Goal: Find specific page/section

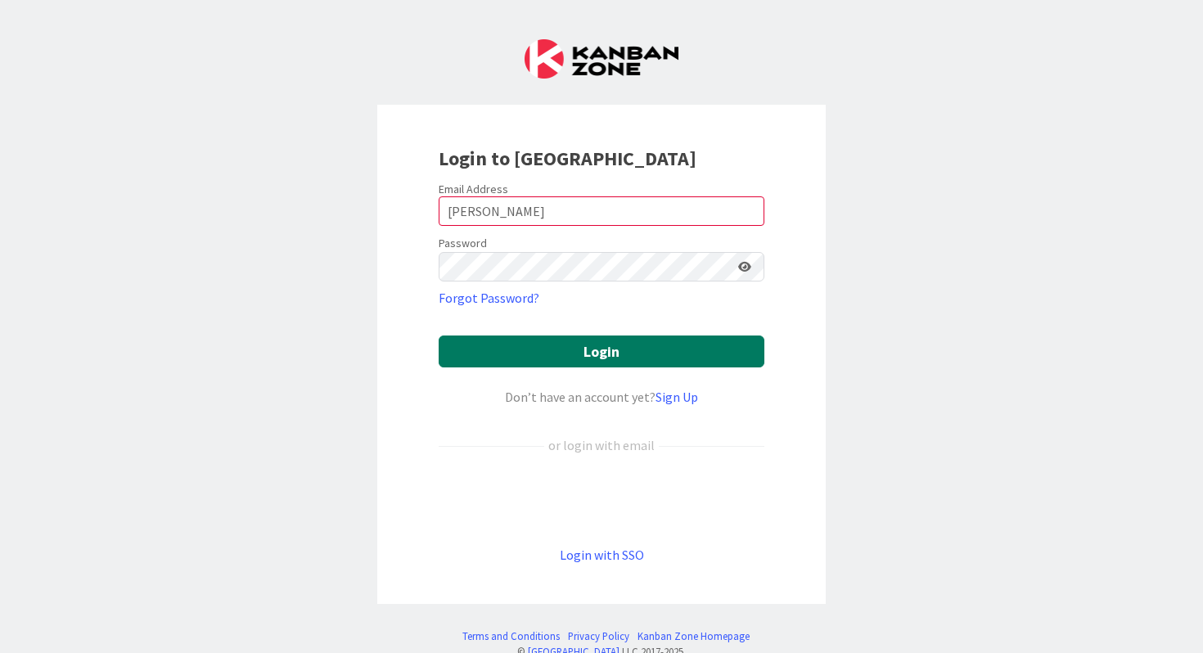
click at [561, 345] on button "Login" at bounding box center [602, 352] width 326 height 32
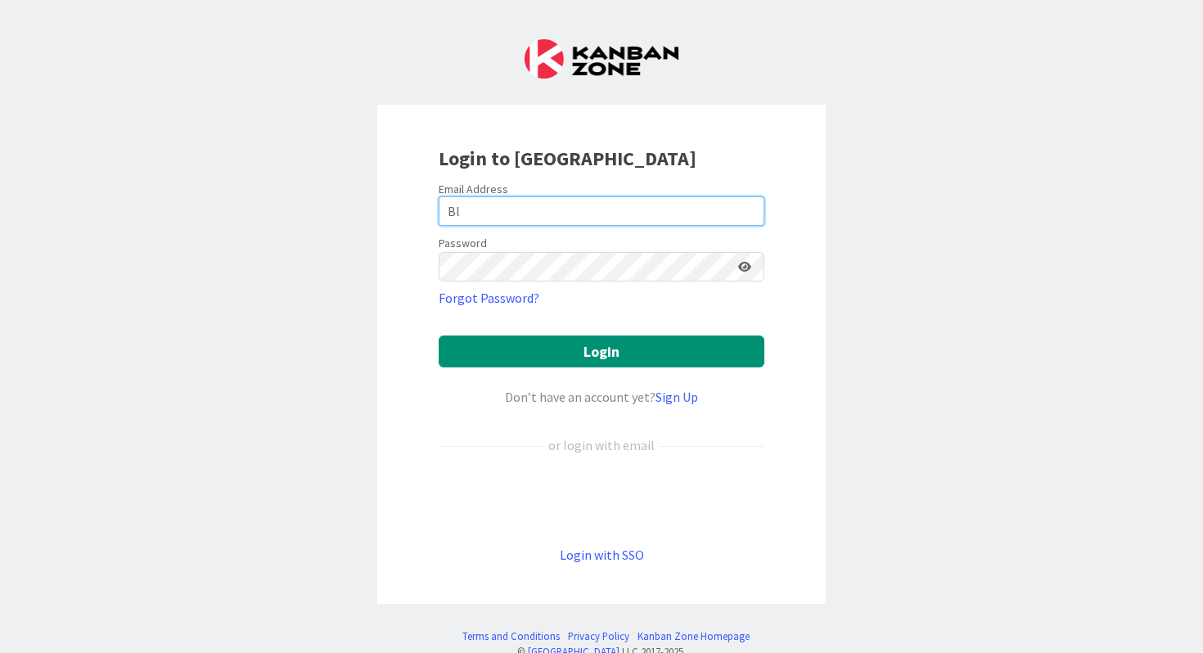
type input "B"
type input "[PERSON_NAME][EMAIL_ADDRESS][PERSON_NAME][DOMAIN_NAME]"
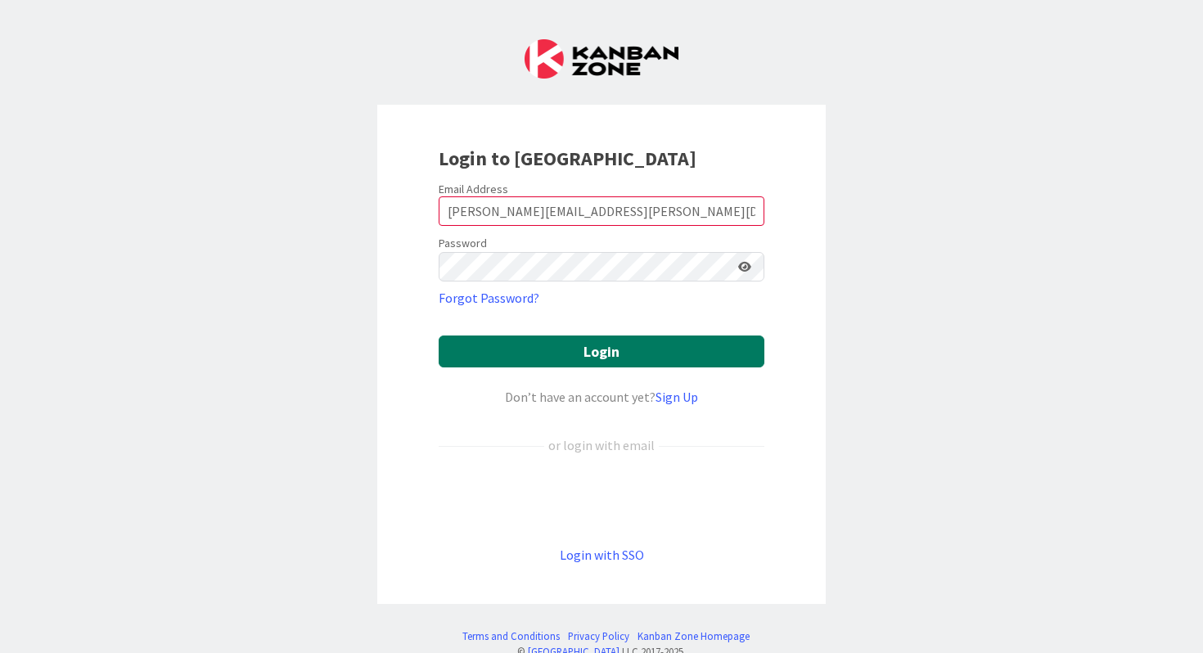
click at [605, 349] on button "Login" at bounding box center [602, 352] width 326 height 32
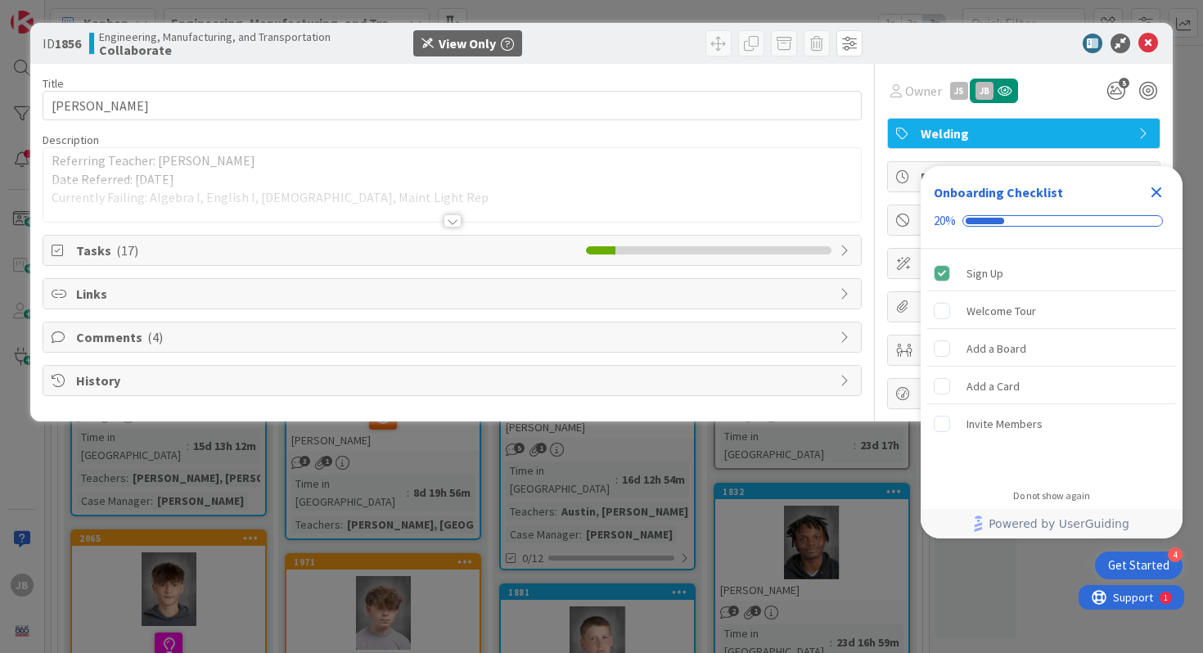
click at [1156, 192] on icon "Close Checklist" at bounding box center [1157, 192] width 11 height 11
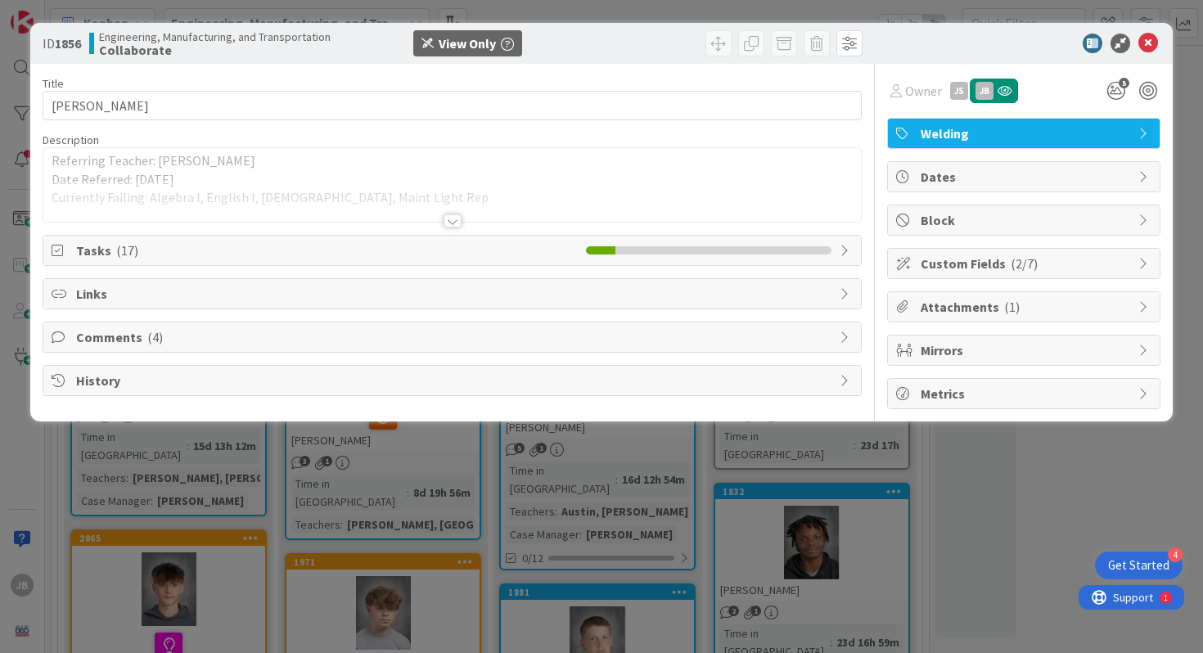
click at [84, 250] on span "Tasks ( 17 )" at bounding box center [327, 251] width 503 height 20
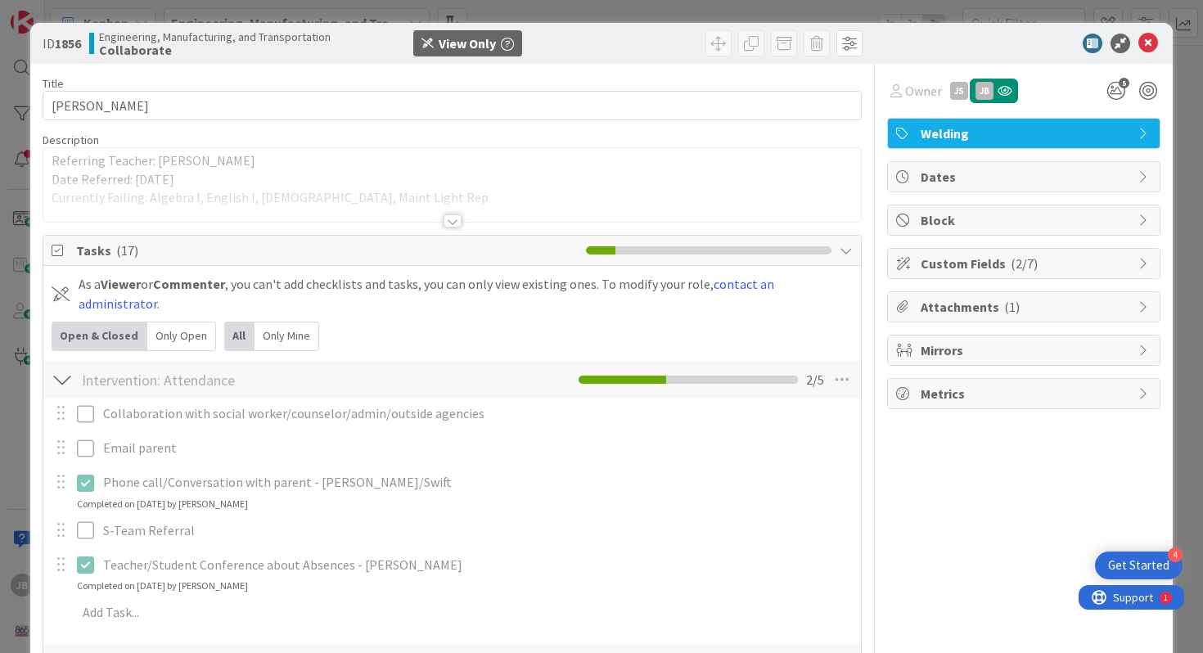
click at [149, 169] on p "Referring Teacher: [PERSON_NAME]" at bounding box center [453, 160] width 802 height 19
click at [62, 382] on div at bounding box center [62, 379] width 21 height 29
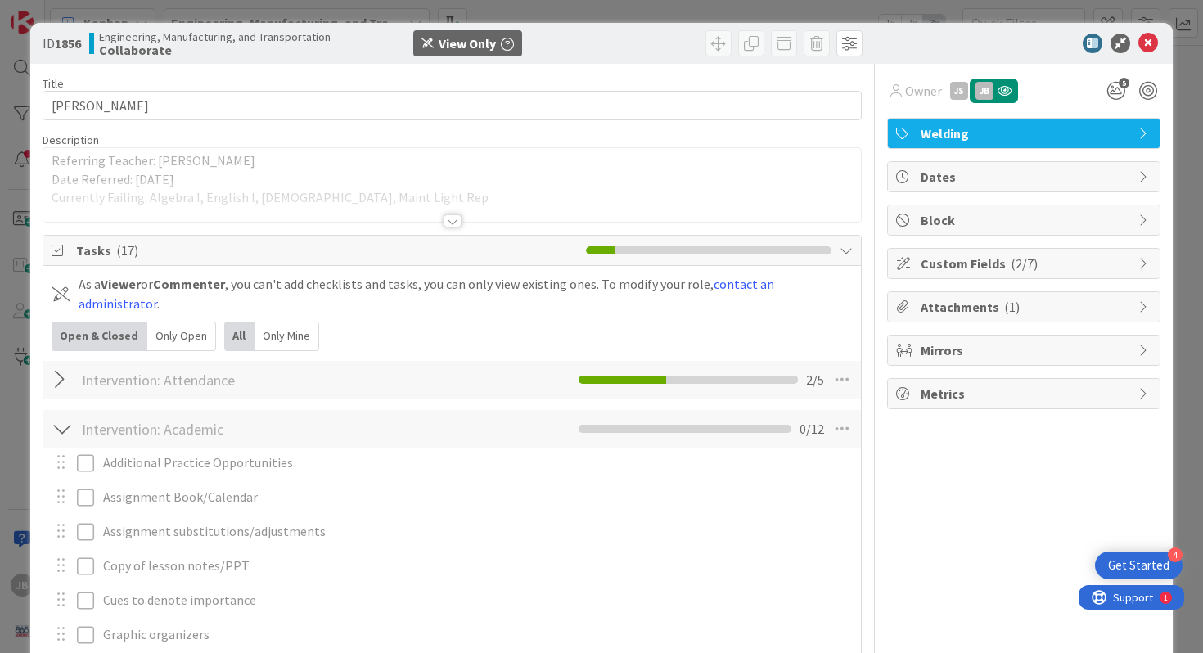
click at [62, 381] on div at bounding box center [62, 379] width 21 height 29
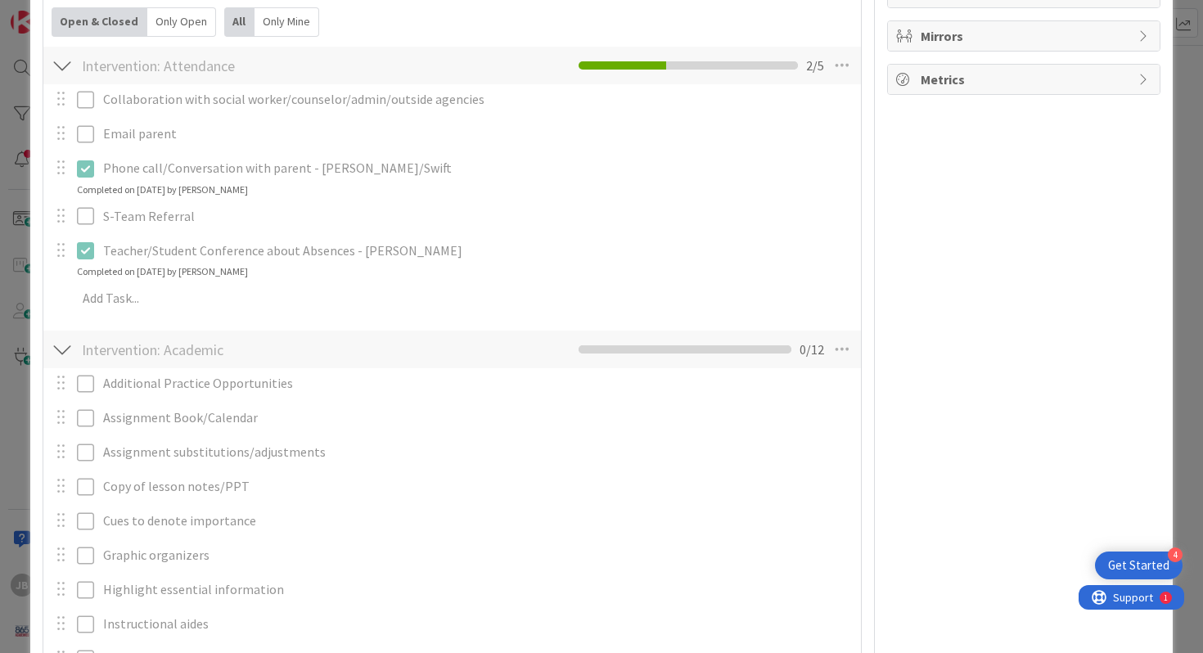
scroll to position [306, 0]
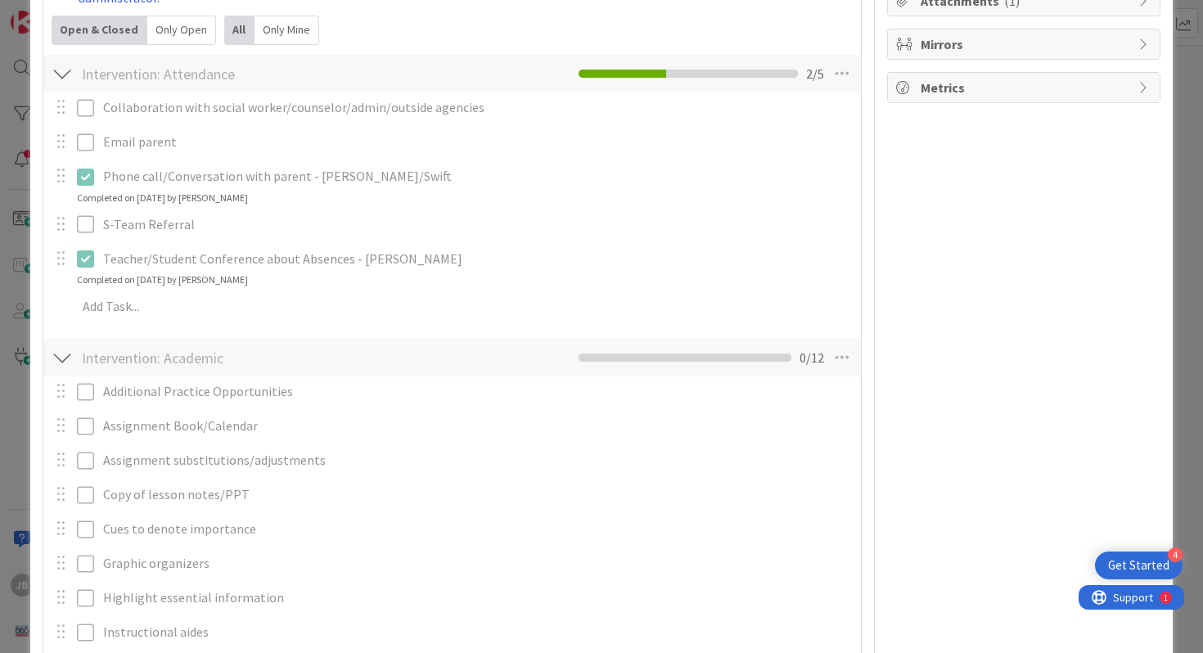
click at [60, 356] on div at bounding box center [62, 357] width 21 height 29
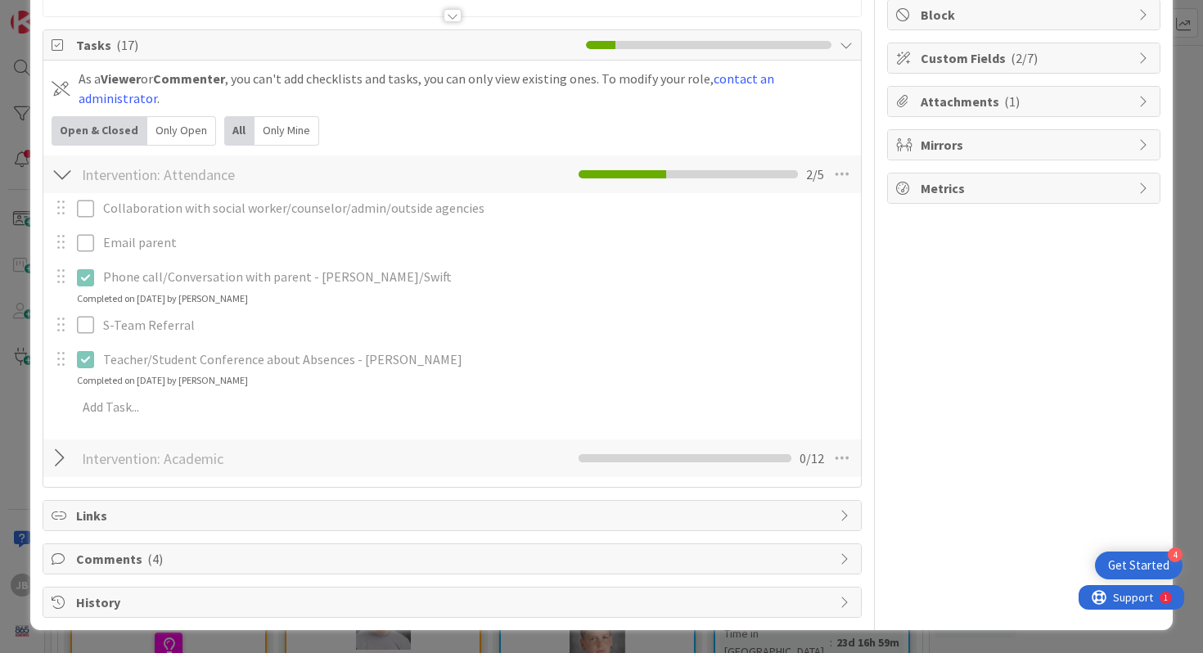
click at [64, 175] on div at bounding box center [62, 174] width 21 height 29
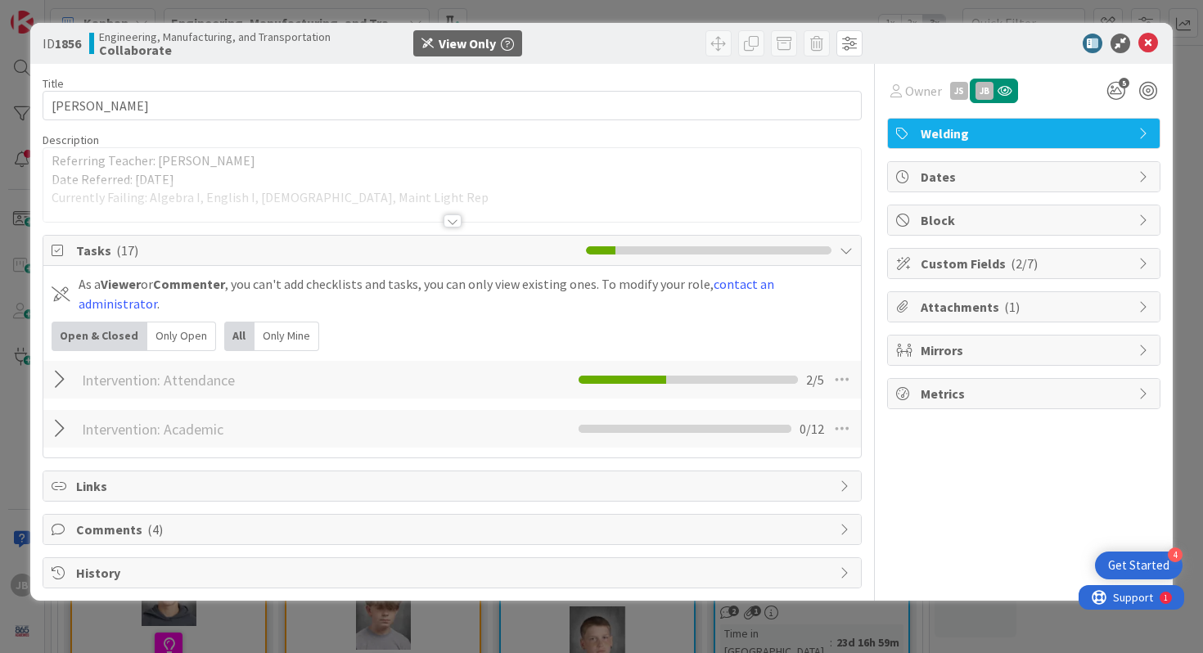
scroll to position [0, 0]
click at [58, 414] on div at bounding box center [62, 428] width 21 height 29
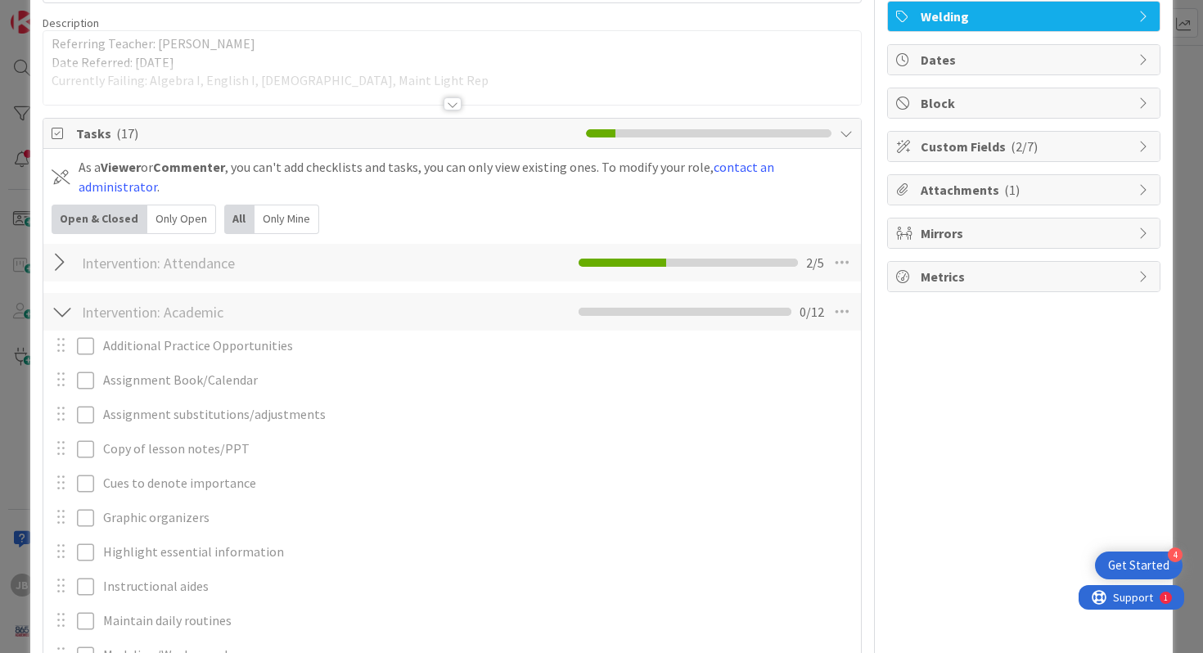
scroll to position [45, 0]
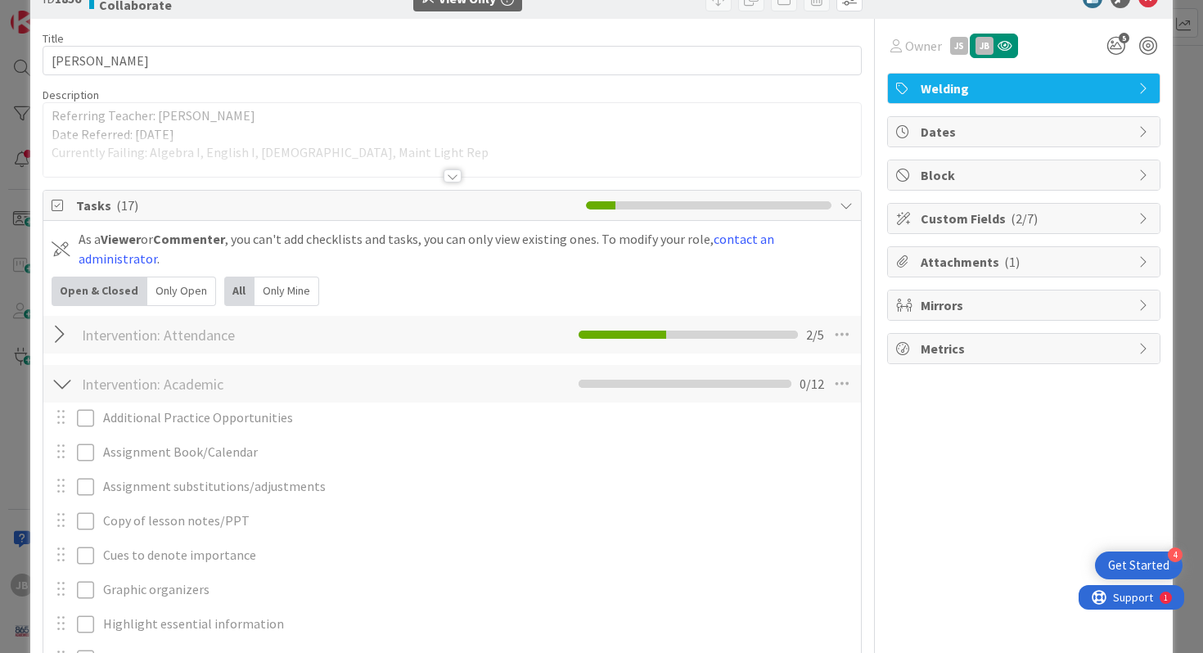
click at [64, 385] on div at bounding box center [62, 383] width 21 height 29
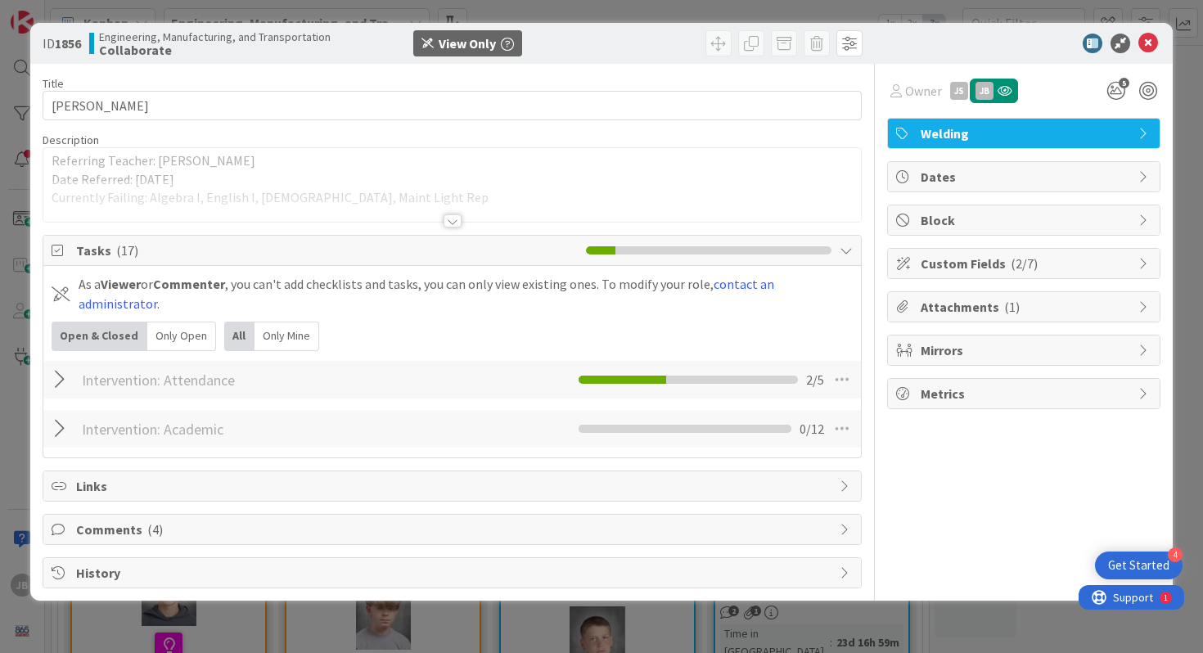
click at [950, 309] on span "Attachments ( 1 )" at bounding box center [1026, 307] width 210 height 20
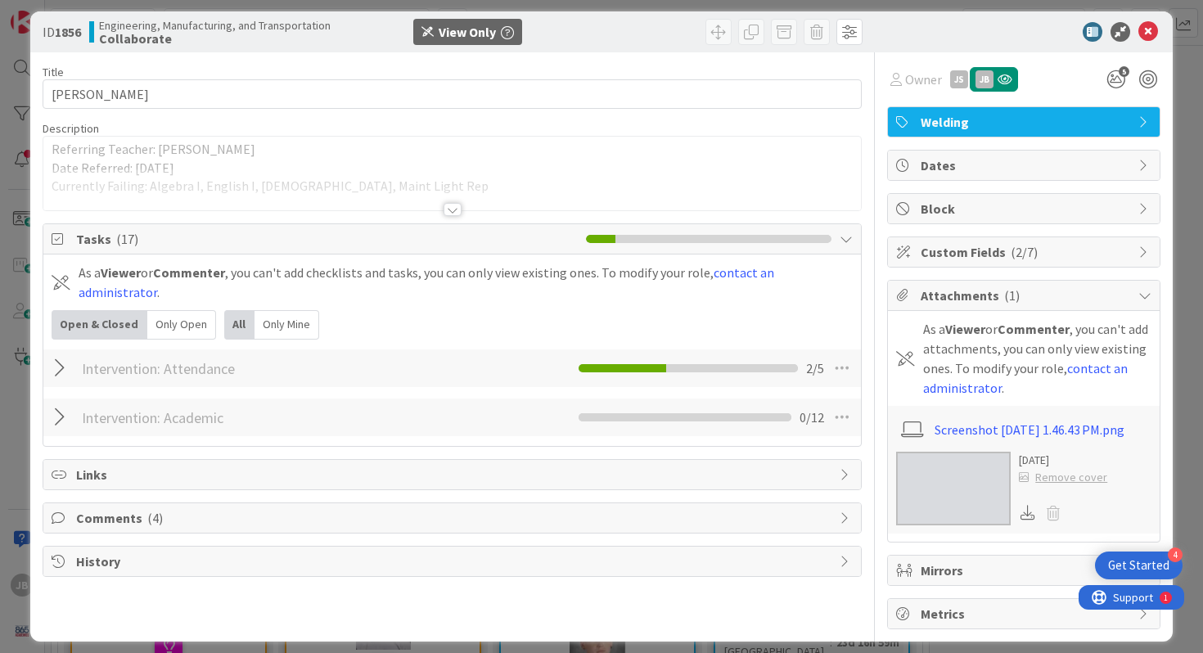
scroll to position [31, 0]
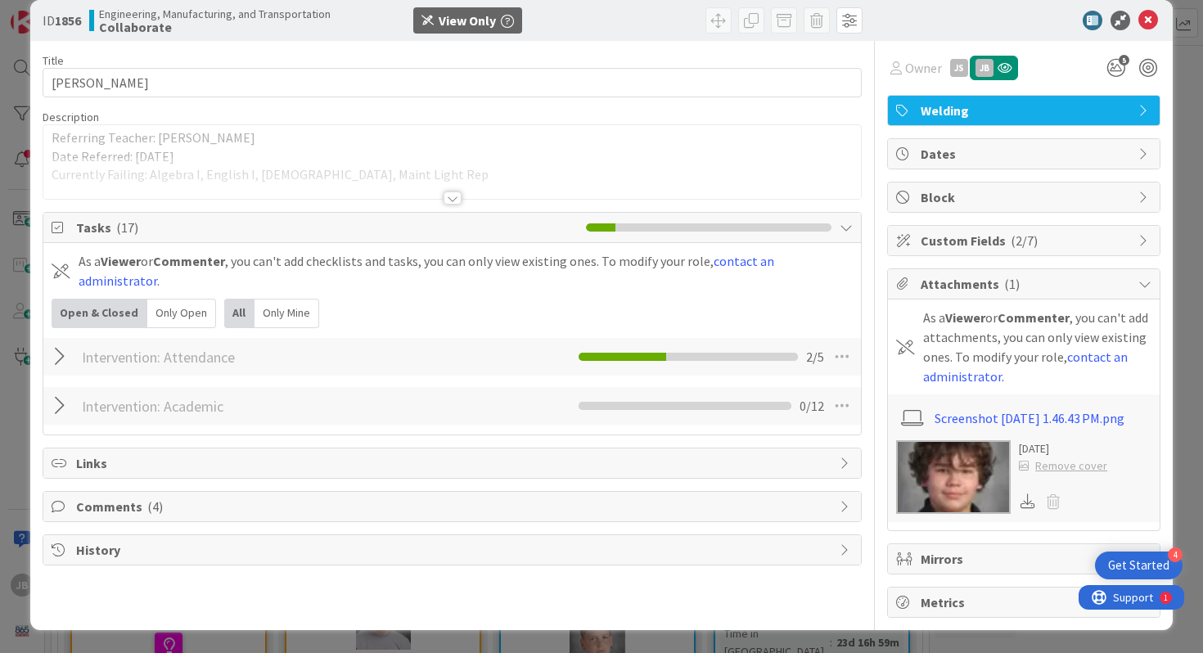
click at [98, 500] on span "Comments ( 4 )" at bounding box center [454, 507] width 756 height 20
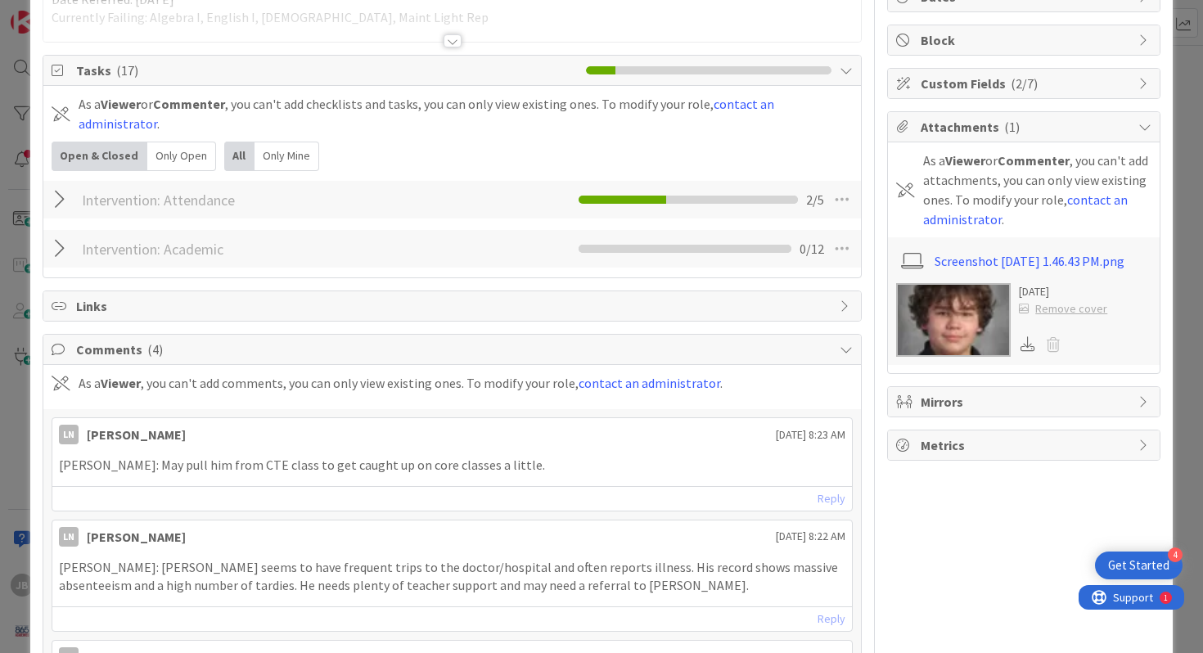
scroll to position [0, 0]
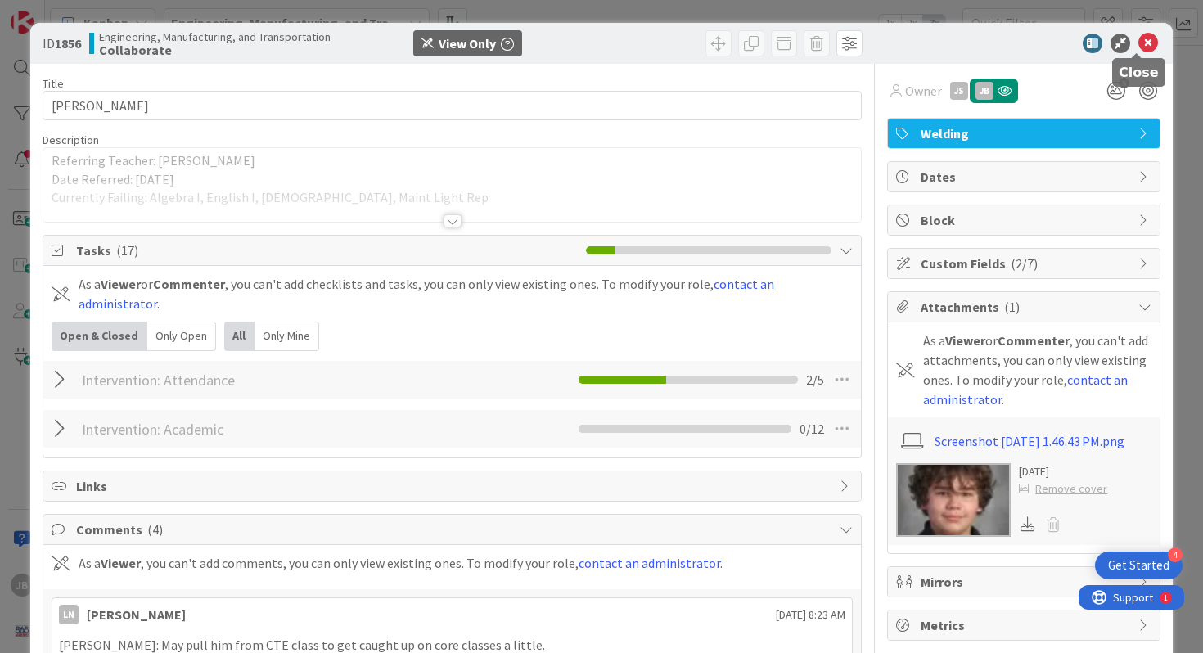
click at [1139, 43] on icon at bounding box center [1149, 44] width 20 height 20
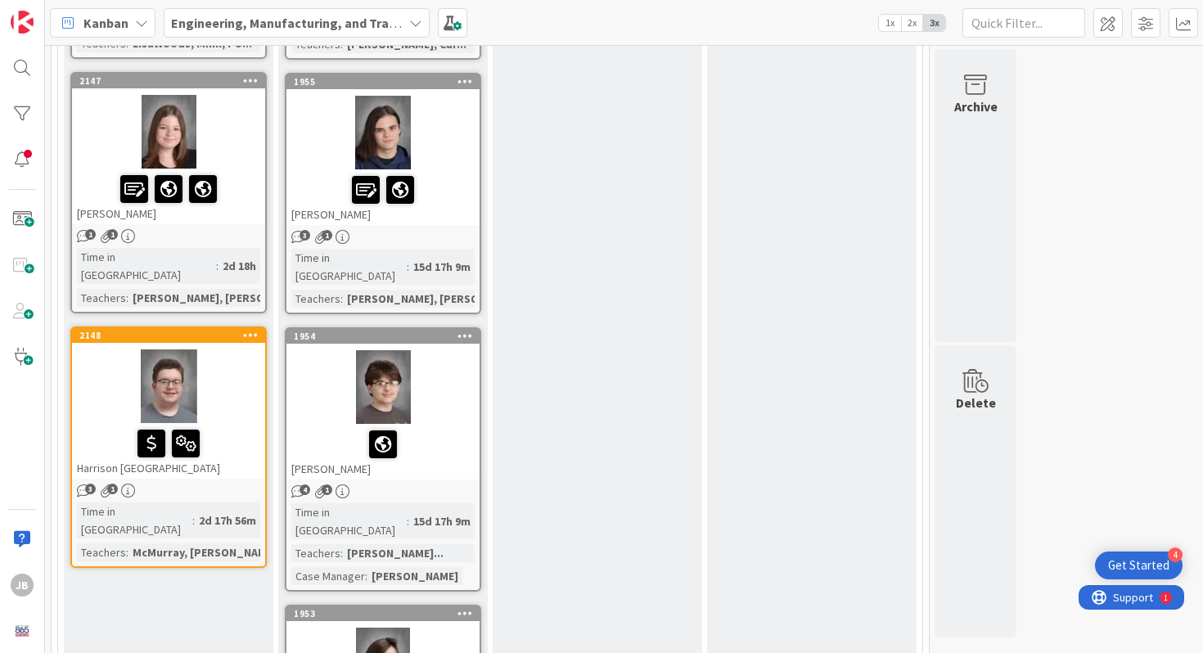
scroll to position [1249, 0]
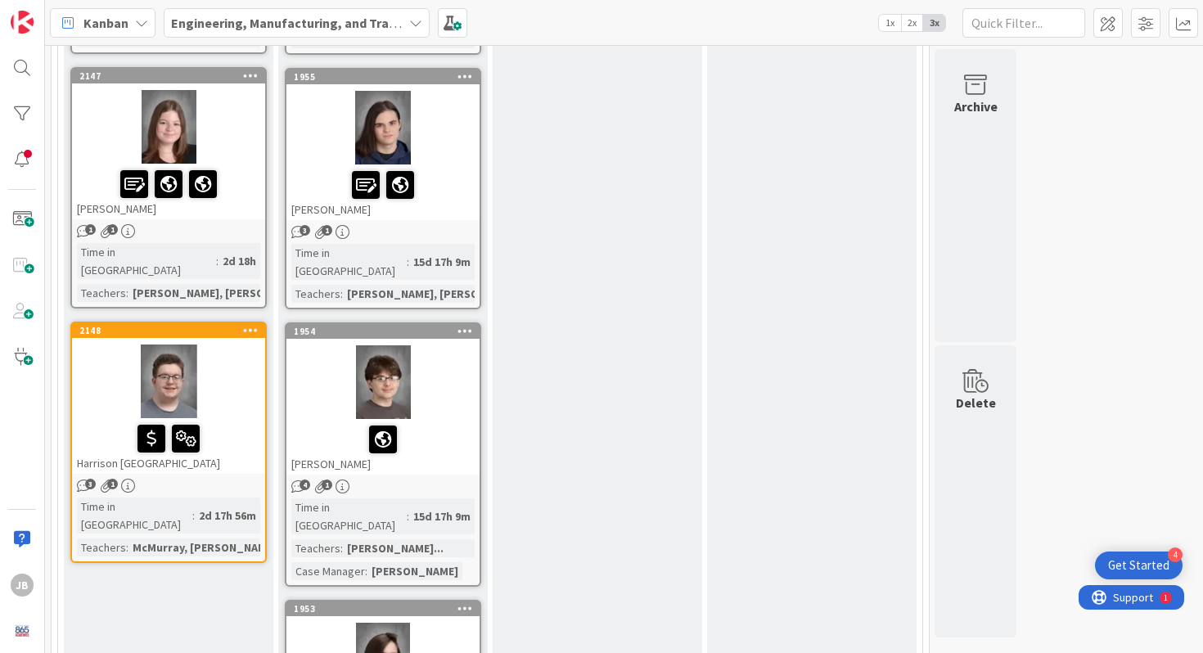
click at [325, 419] on div "[PERSON_NAME]" at bounding box center [382, 447] width 193 height 56
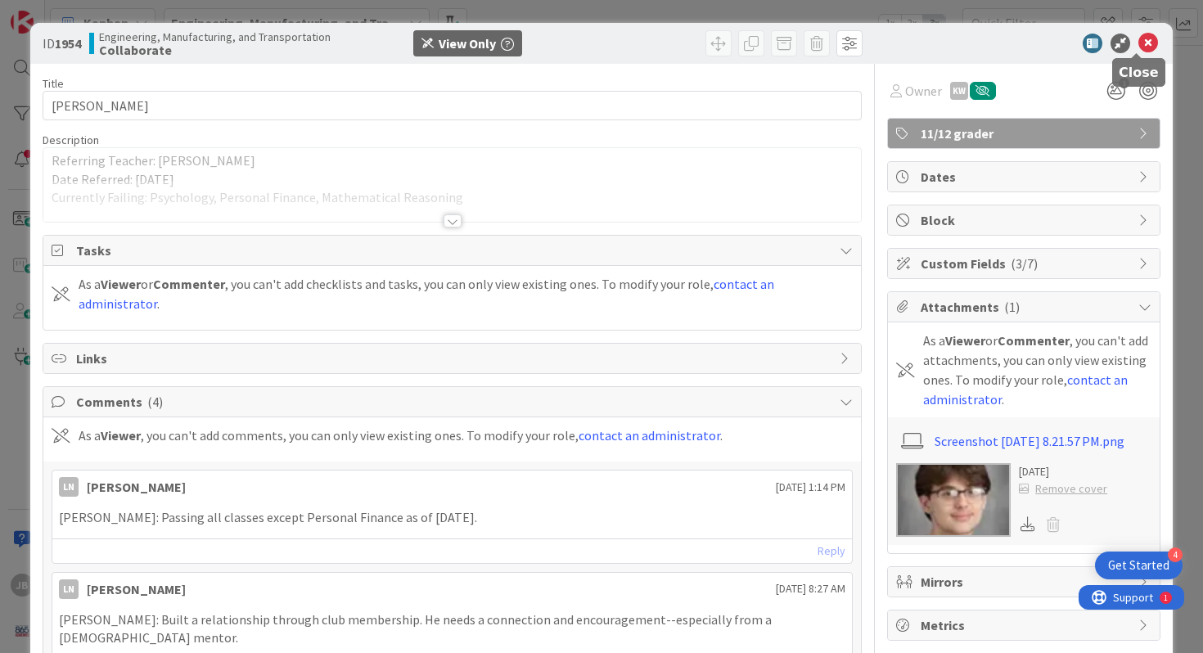
click at [1139, 43] on icon at bounding box center [1149, 44] width 20 height 20
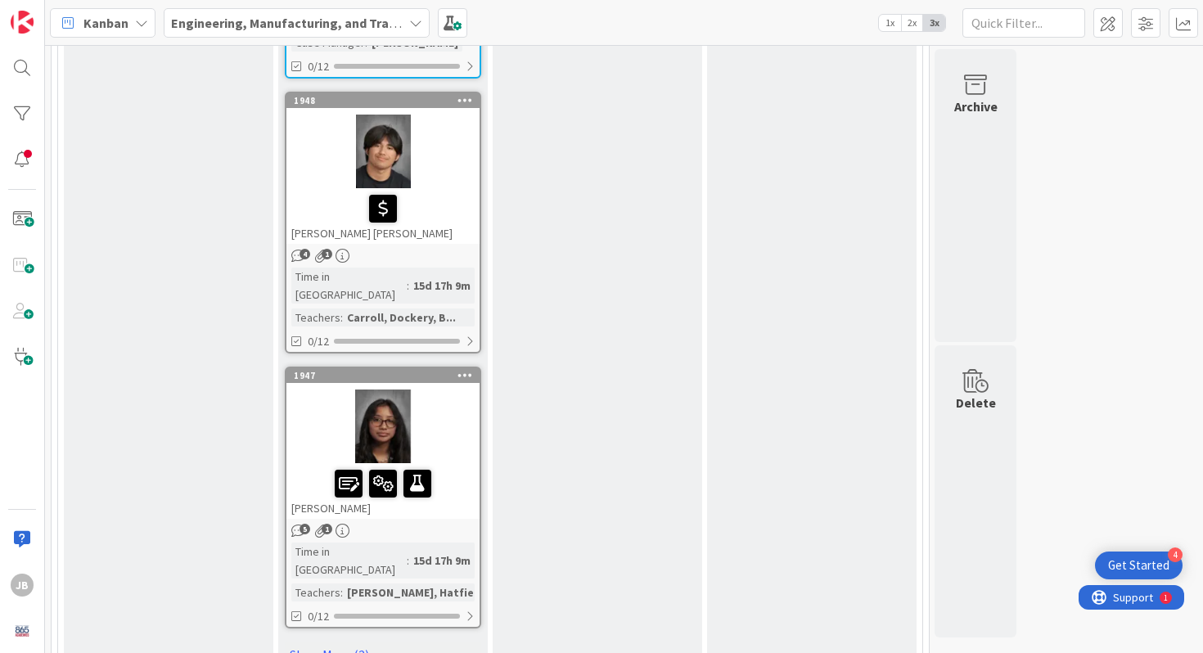
scroll to position [2278, 0]
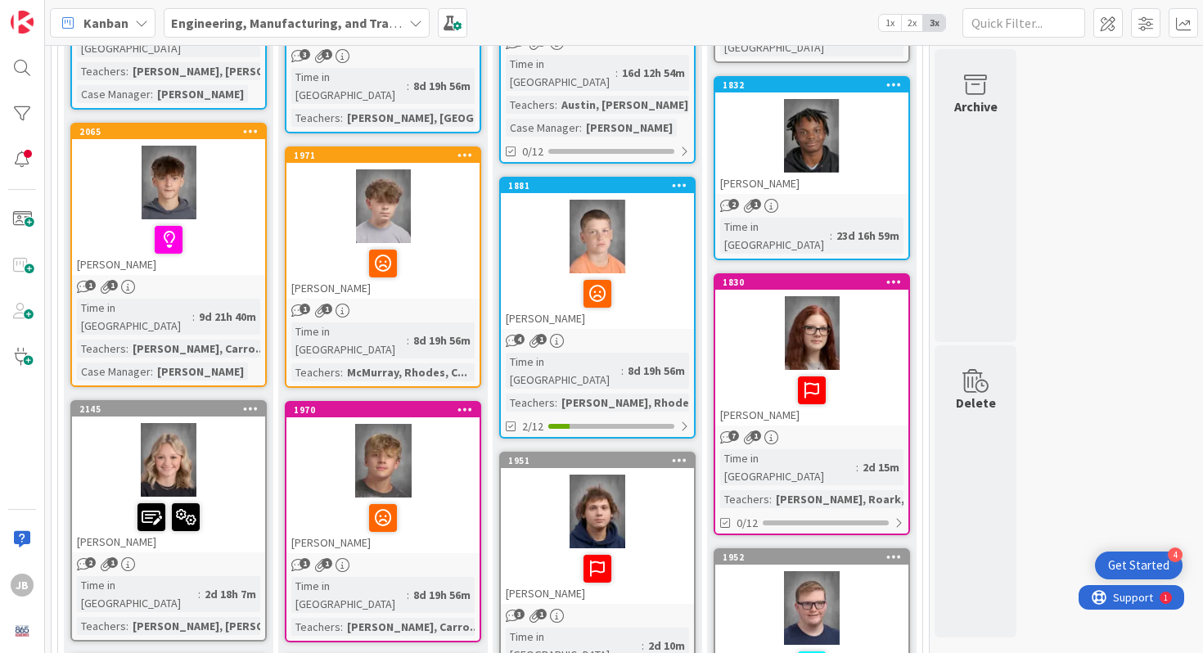
scroll to position [0, 0]
